Goal: Task Accomplishment & Management: Manage account settings

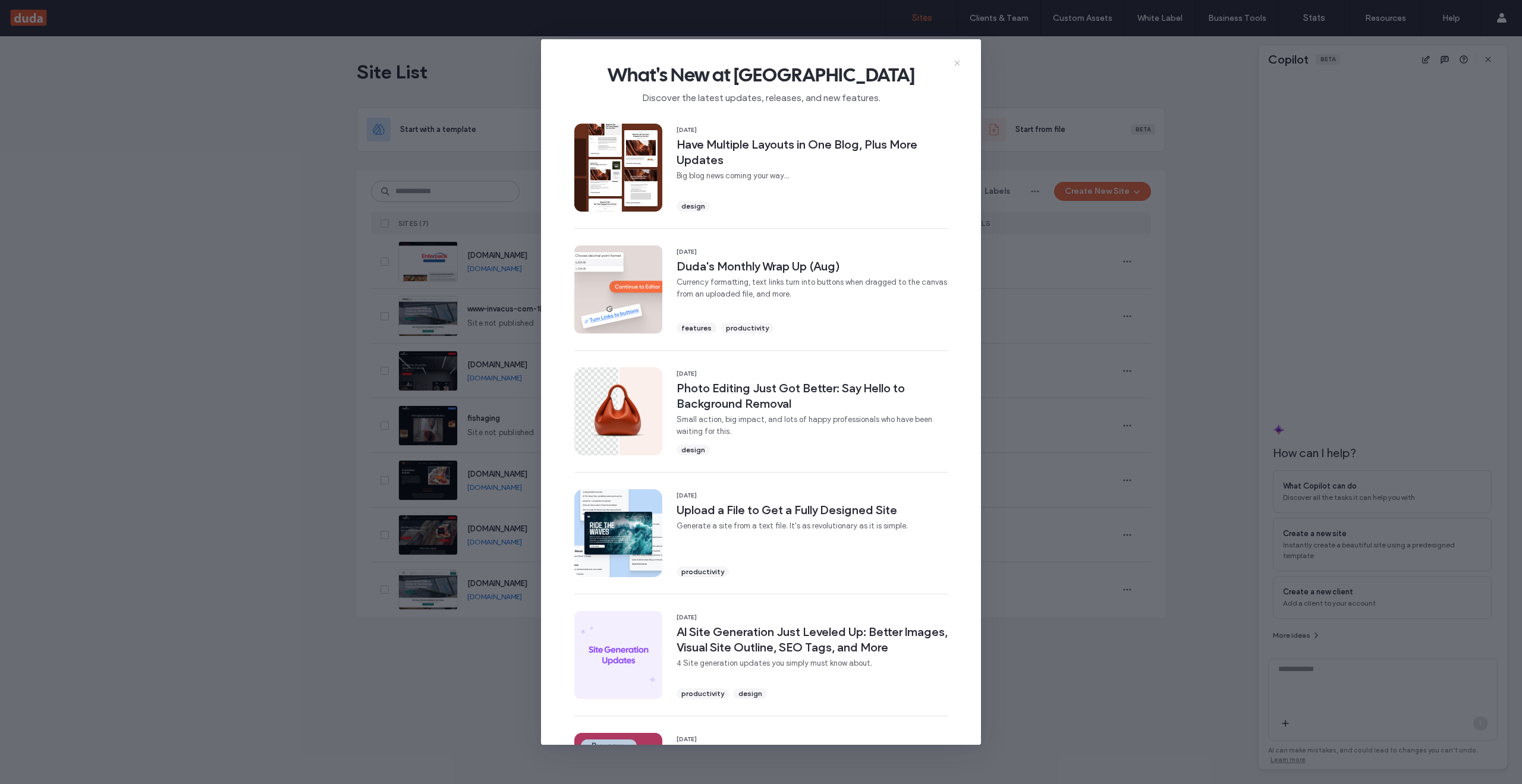
click at [959, 60] on icon at bounding box center [957, 63] width 10 height 10
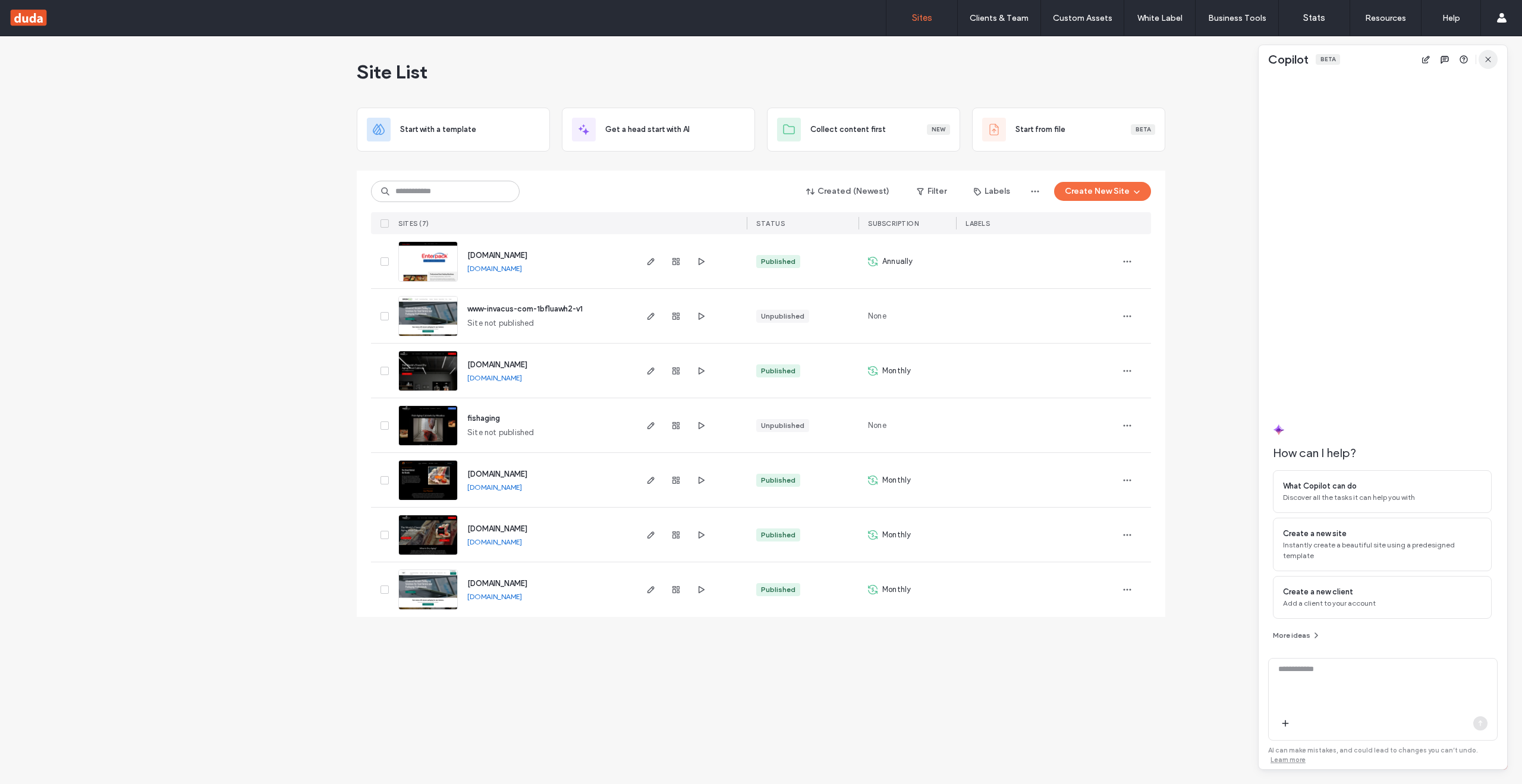
click at [1484, 55] on icon "button" at bounding box center [1488, 59] width 10 height 10
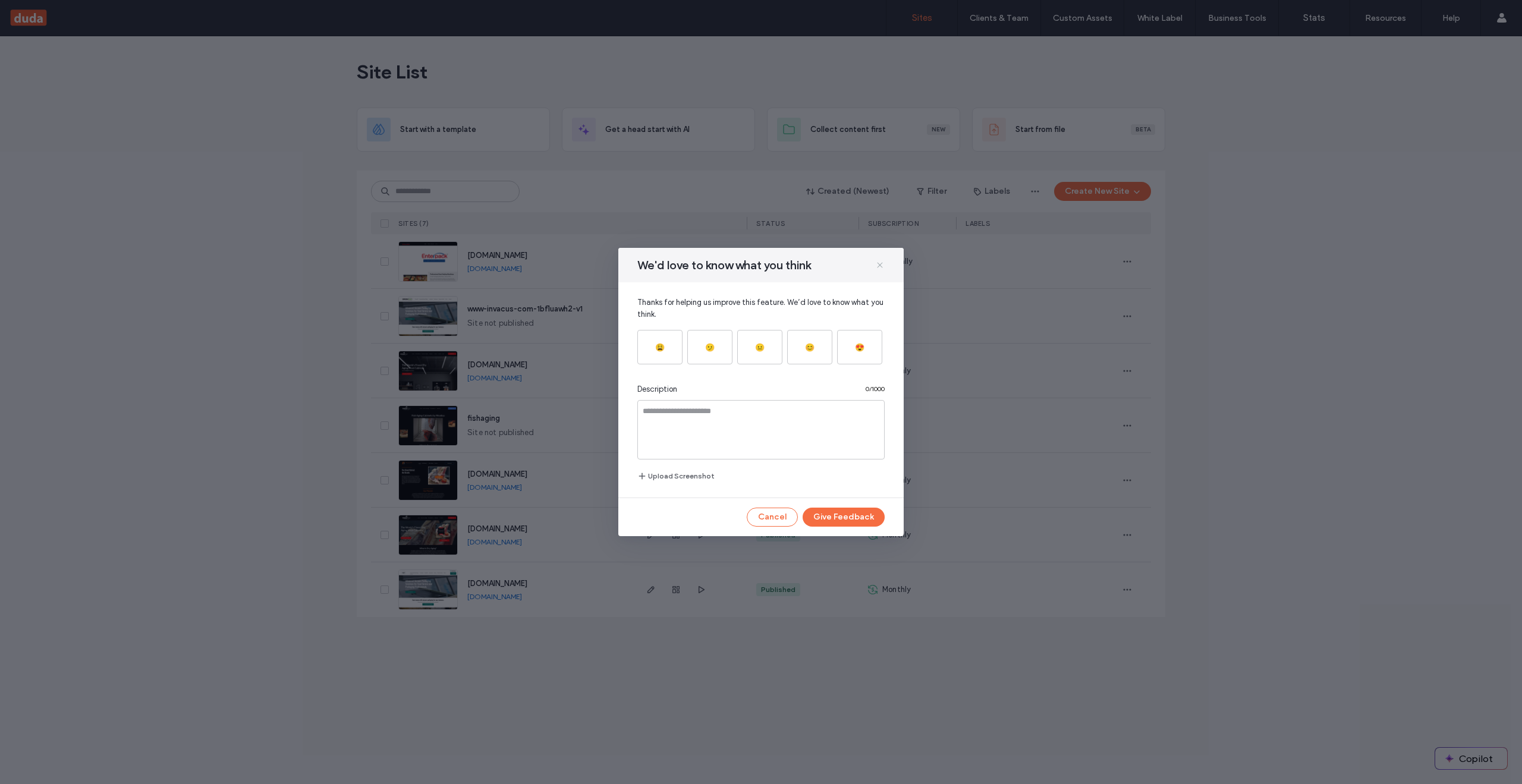
click at [876, 262] on icon at bounding box center [880, 265] width 10 height 10
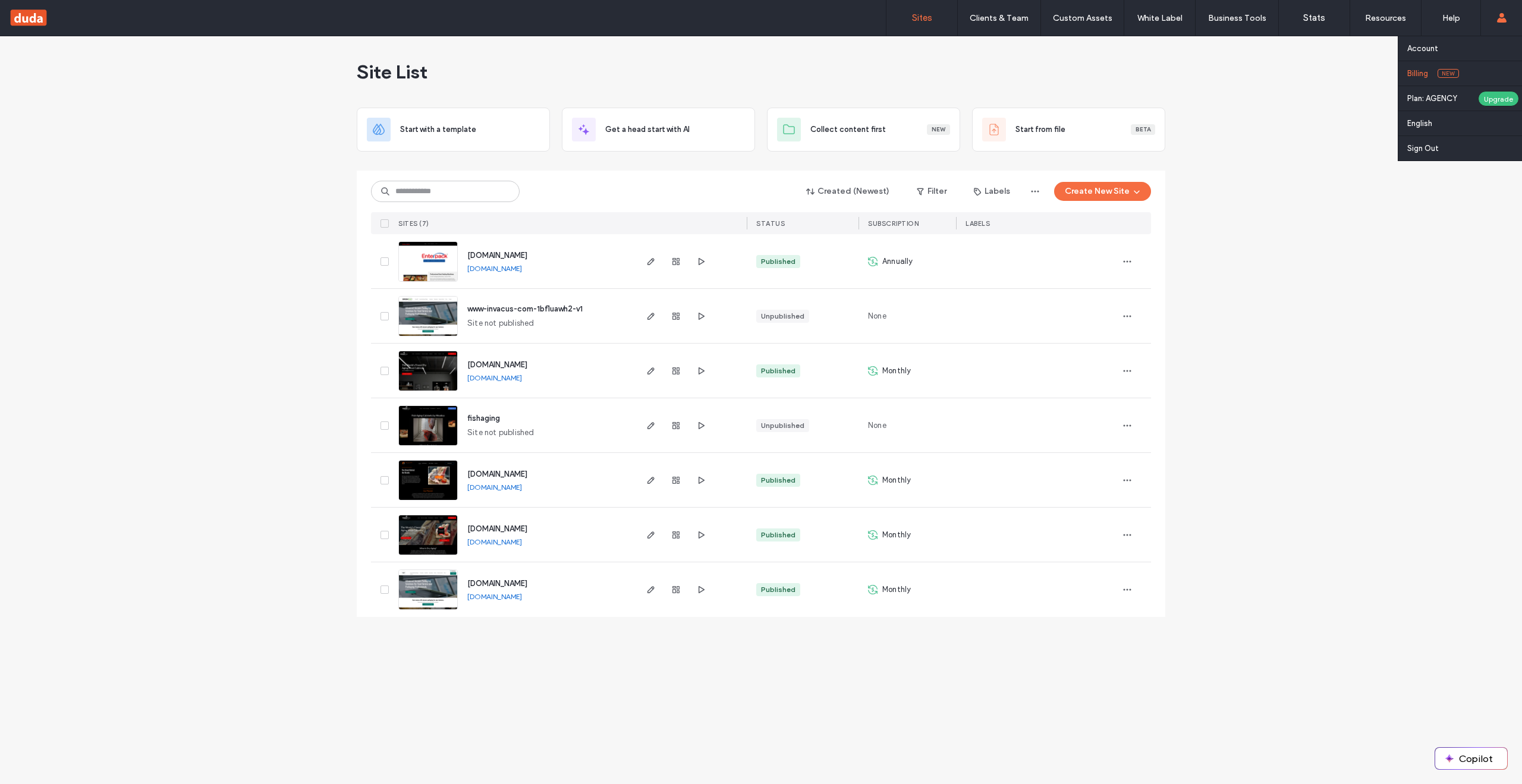
click at [1485, 69] on link "Billing New" at bounding box center [1465, 73] width 114 height 24
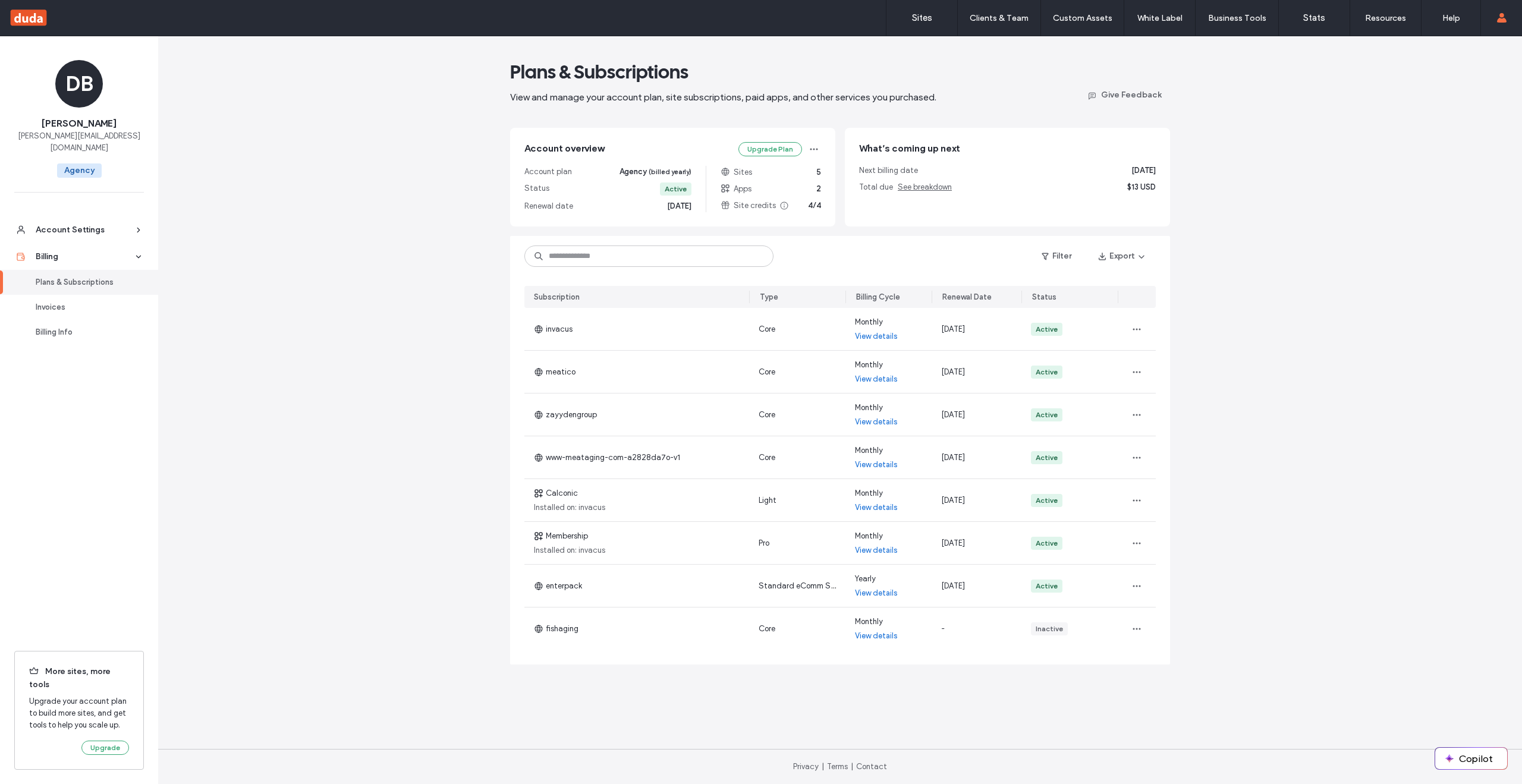
click at [1247, 284] on div "Plans & Subscriptions View and manage your account plan, site subscriptions, pa…" at bounding box center [840, 410] width 1364 height 747
